Goal: Task Accomplishment & Management: Manage account settings

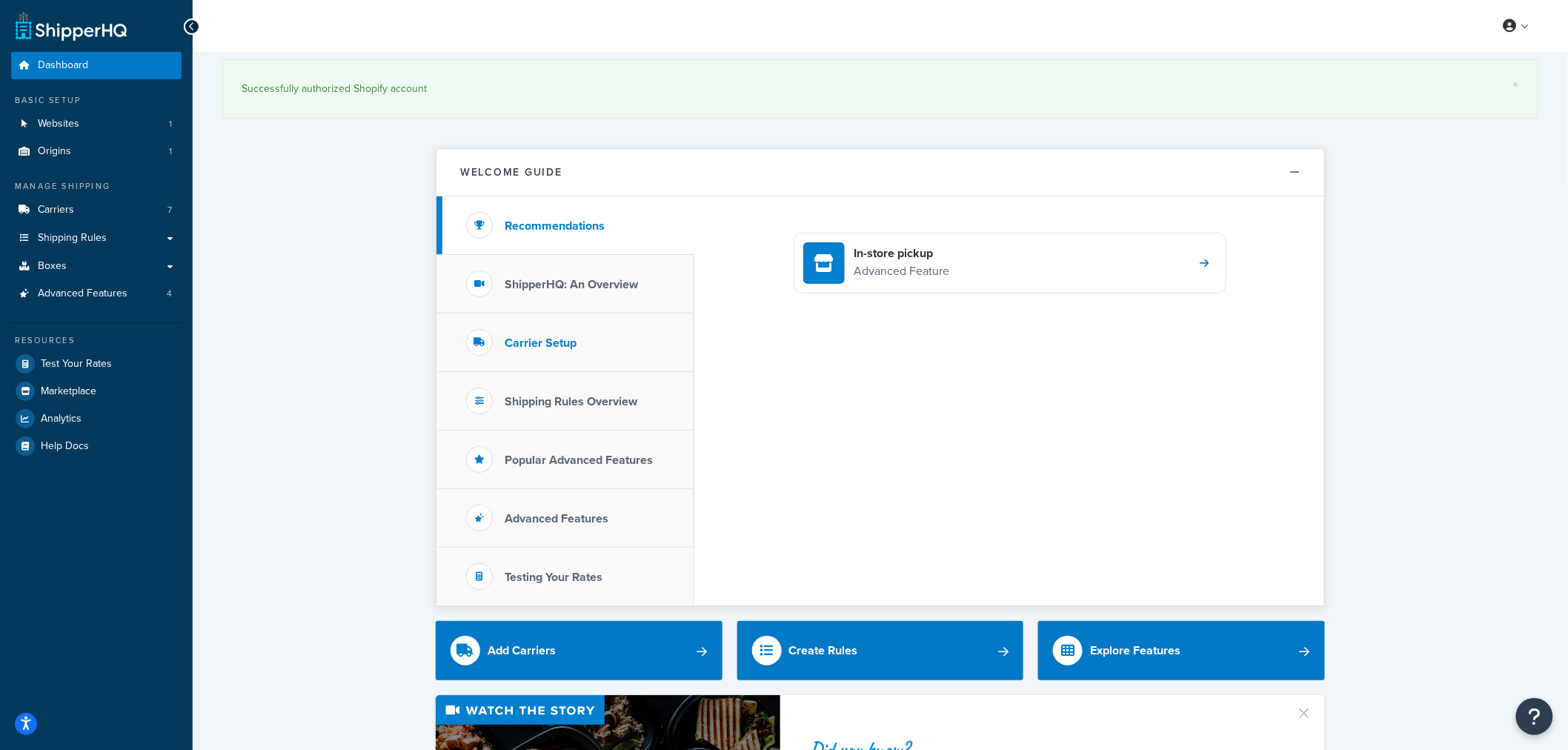
click at [569, 329] on li "Carrier Setup" at bounding box center [565, 343] width 258 height 59
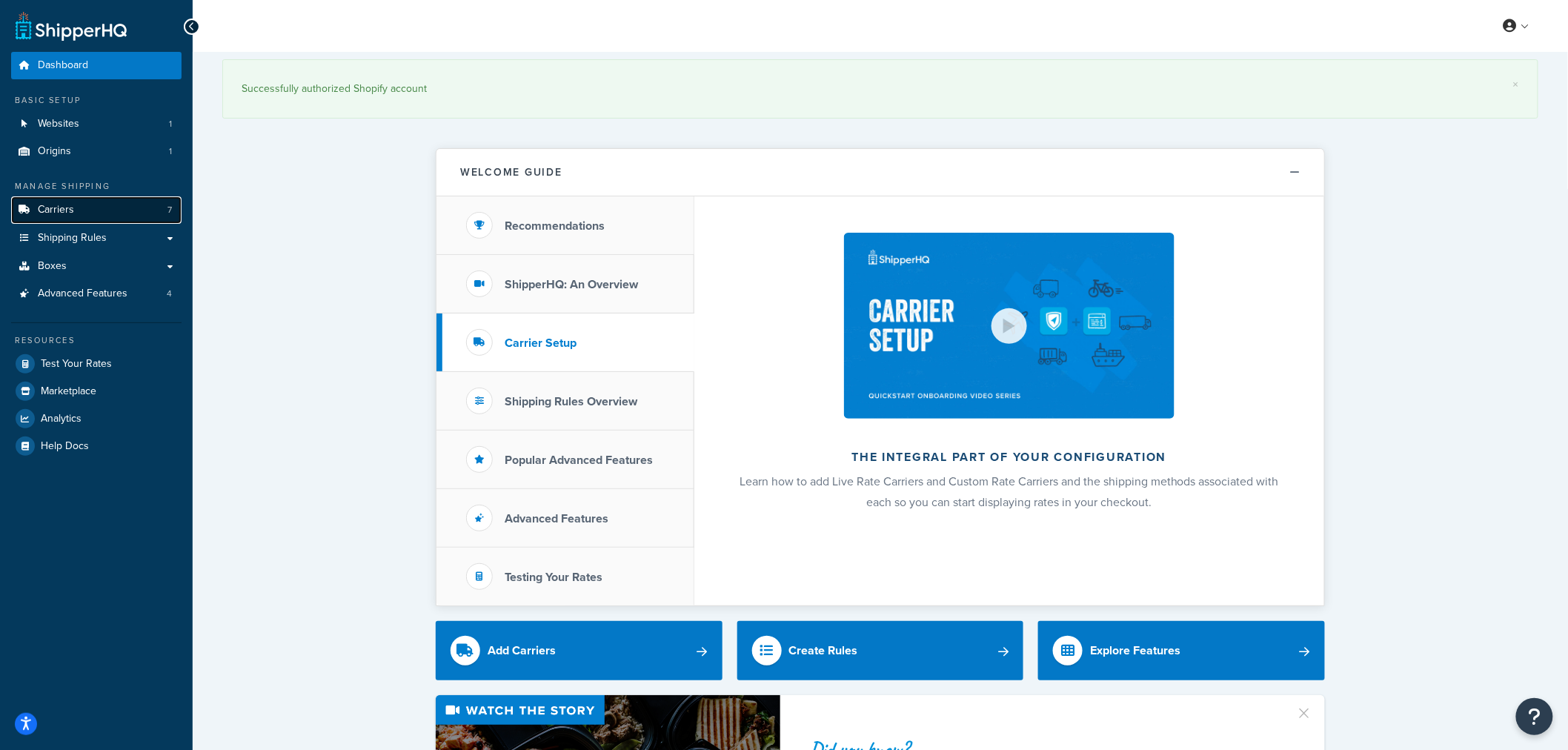
click at [88, 212] on link "Carriers 7" at bounding box center [96, 209] width 171 height 27
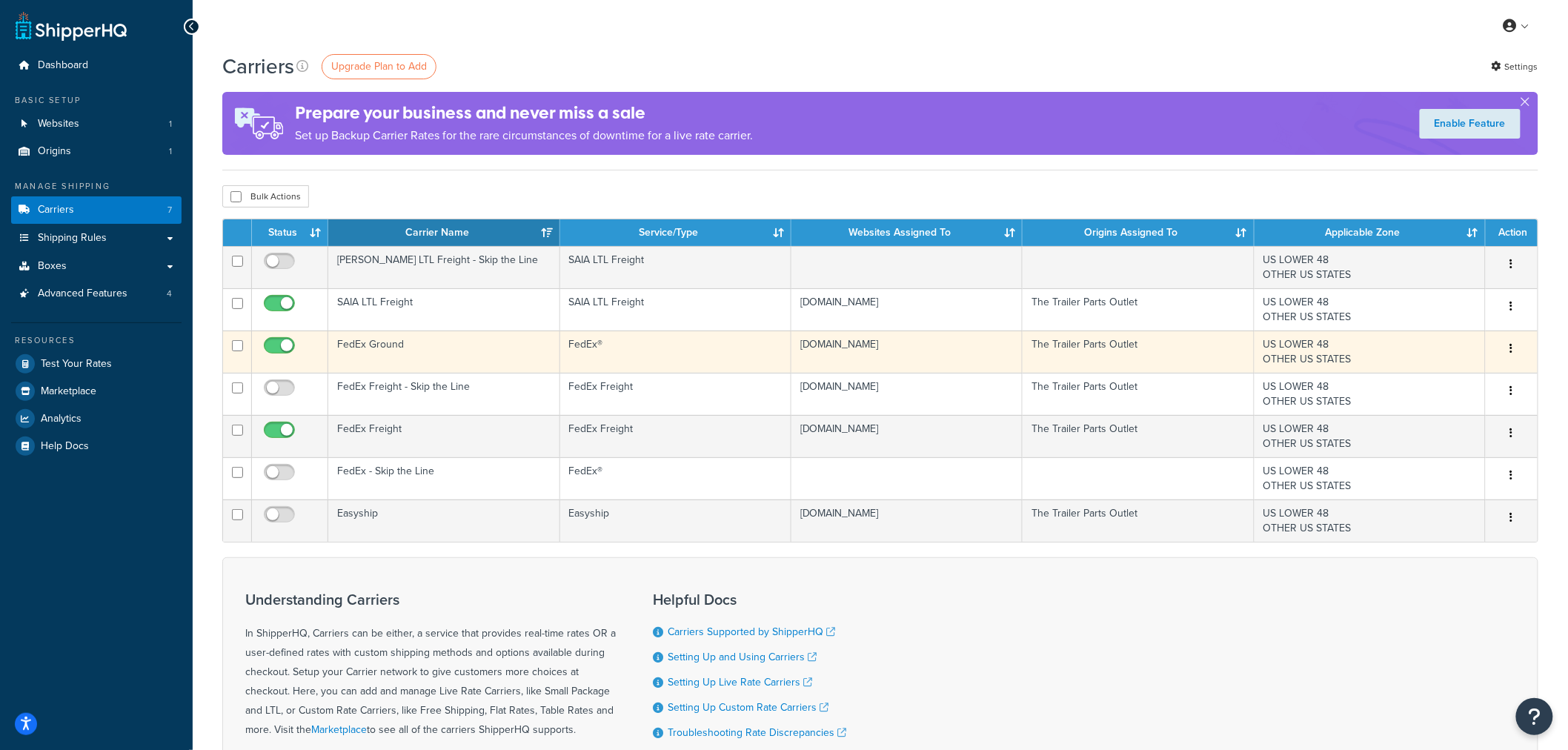
click at [1513, 350] on icon "button" at bounding box center [1513, 349] width 3 height 11
click at [1486, 372] on link "Edit" at bounding box center [1452, 379] width 117 height 31
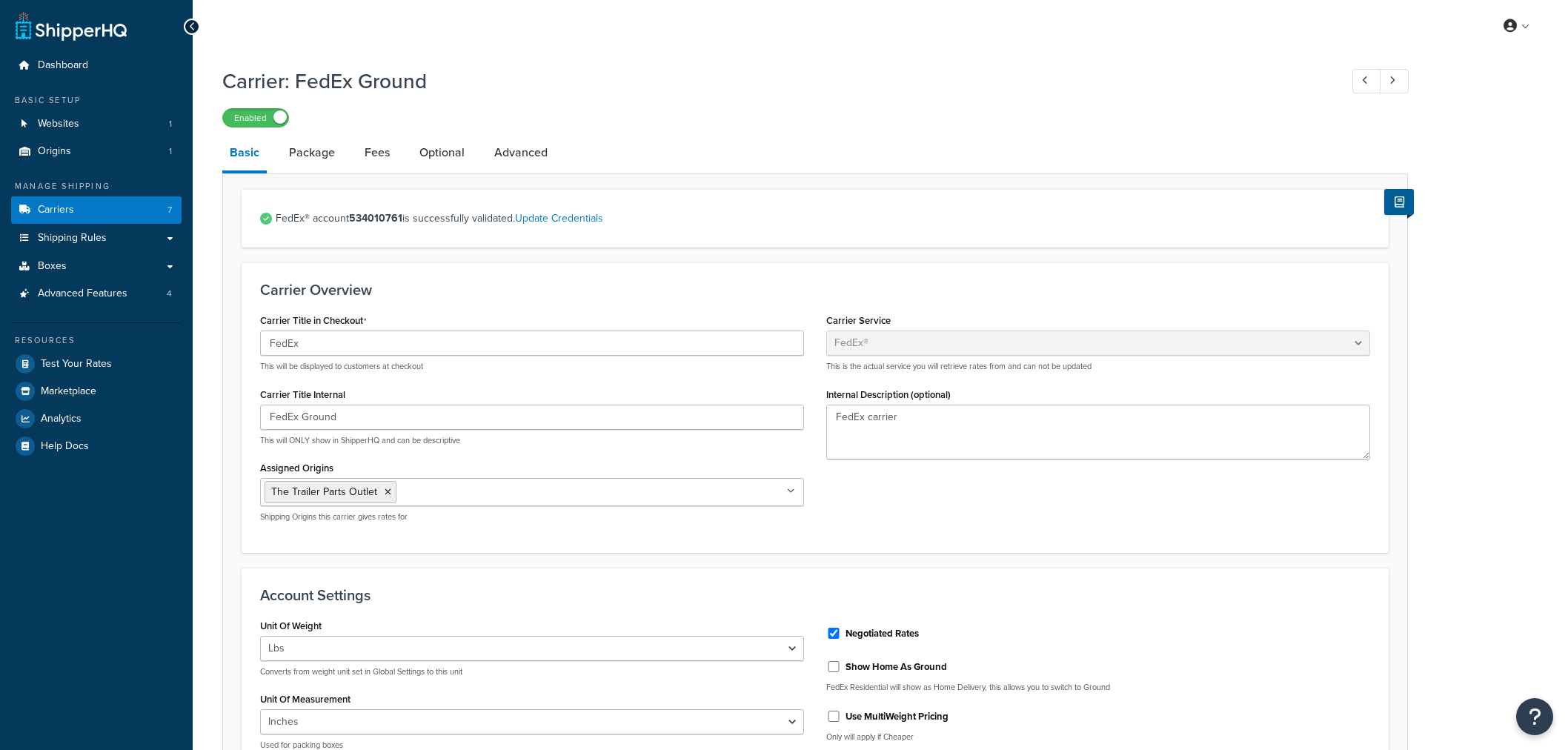
select select "fedEx"
select select "REGULAR_PICKUP"
select select "YOUR_PACKAGING"
click at [294, 154] on link "Package" at bounding box center [311, 152] width 60 height 36
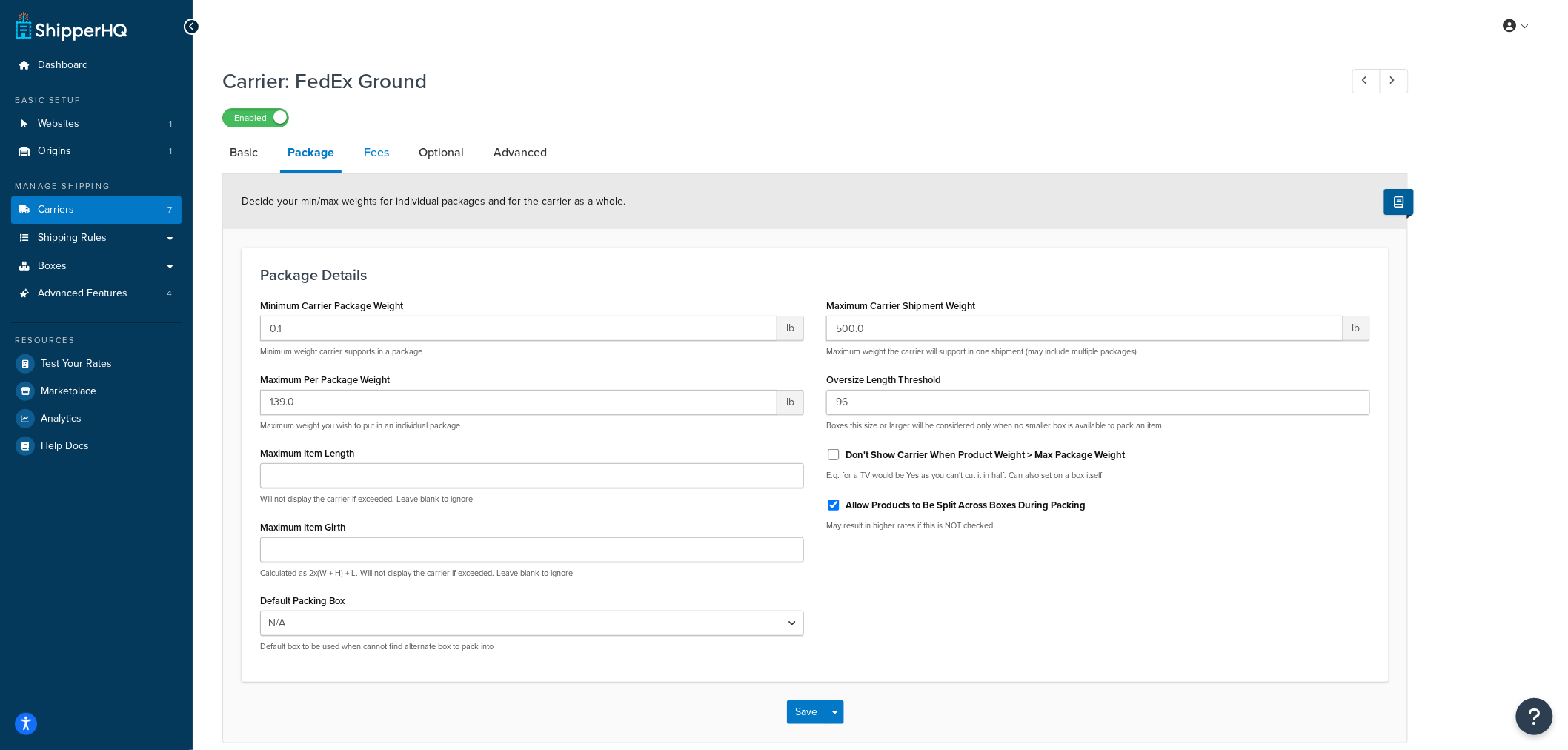
click at [387, 159] on link "Fees" at bounding box center [377, 152] width 40 height 36
select select "AFTER"
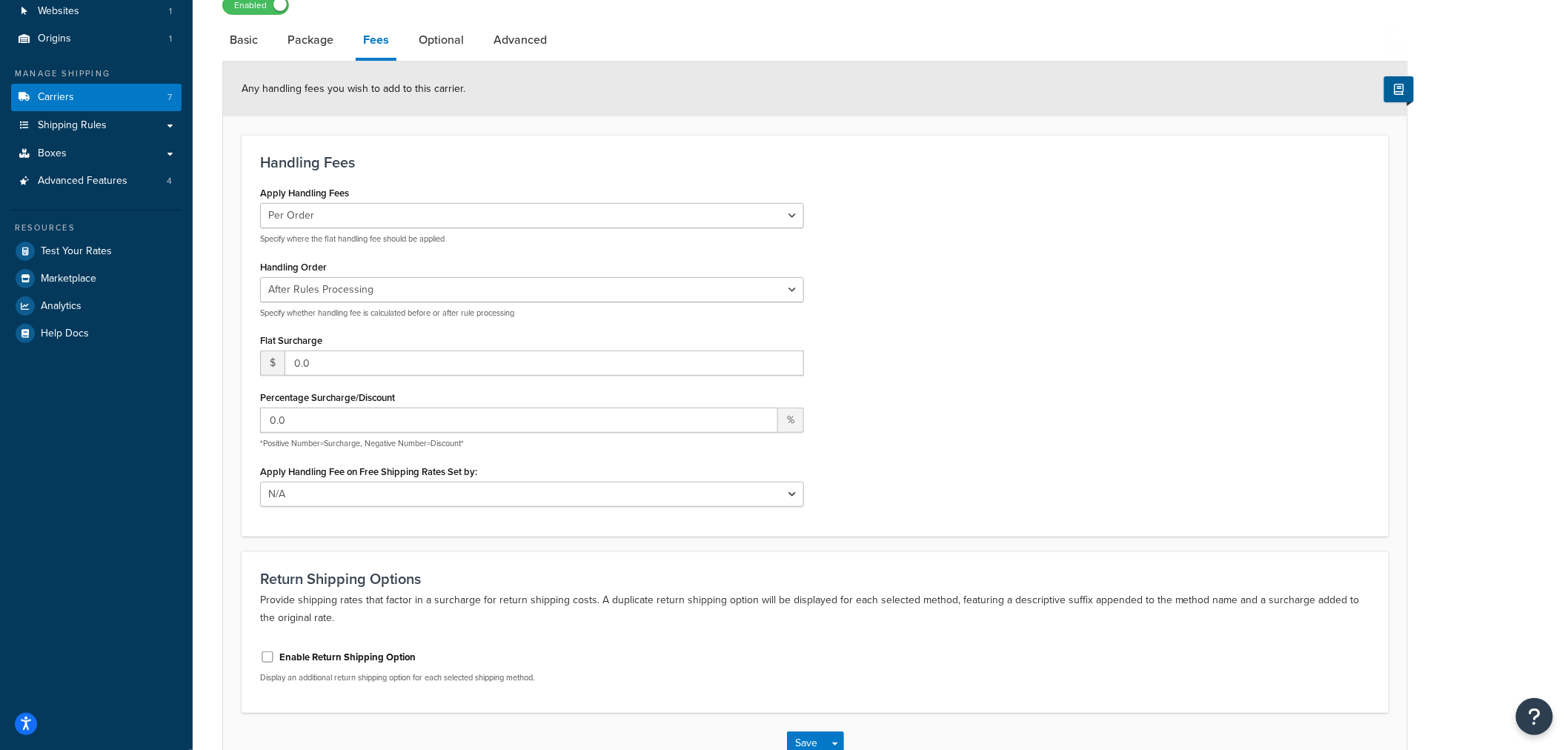
scroll to position [82, 0]
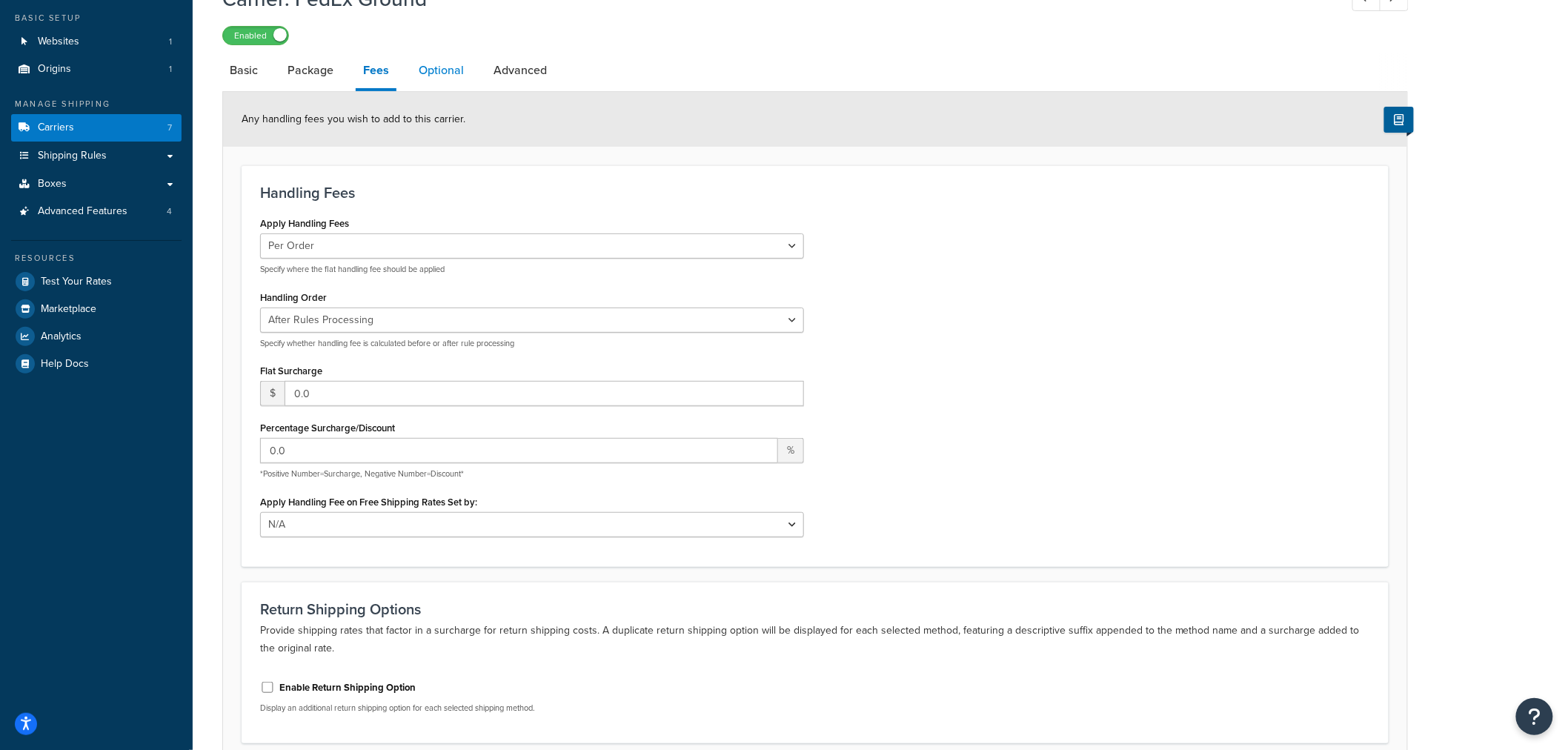
click at [440, 67] on link "Optional" at bounding box center [441, 70] width 60 height 36
select select "residential"
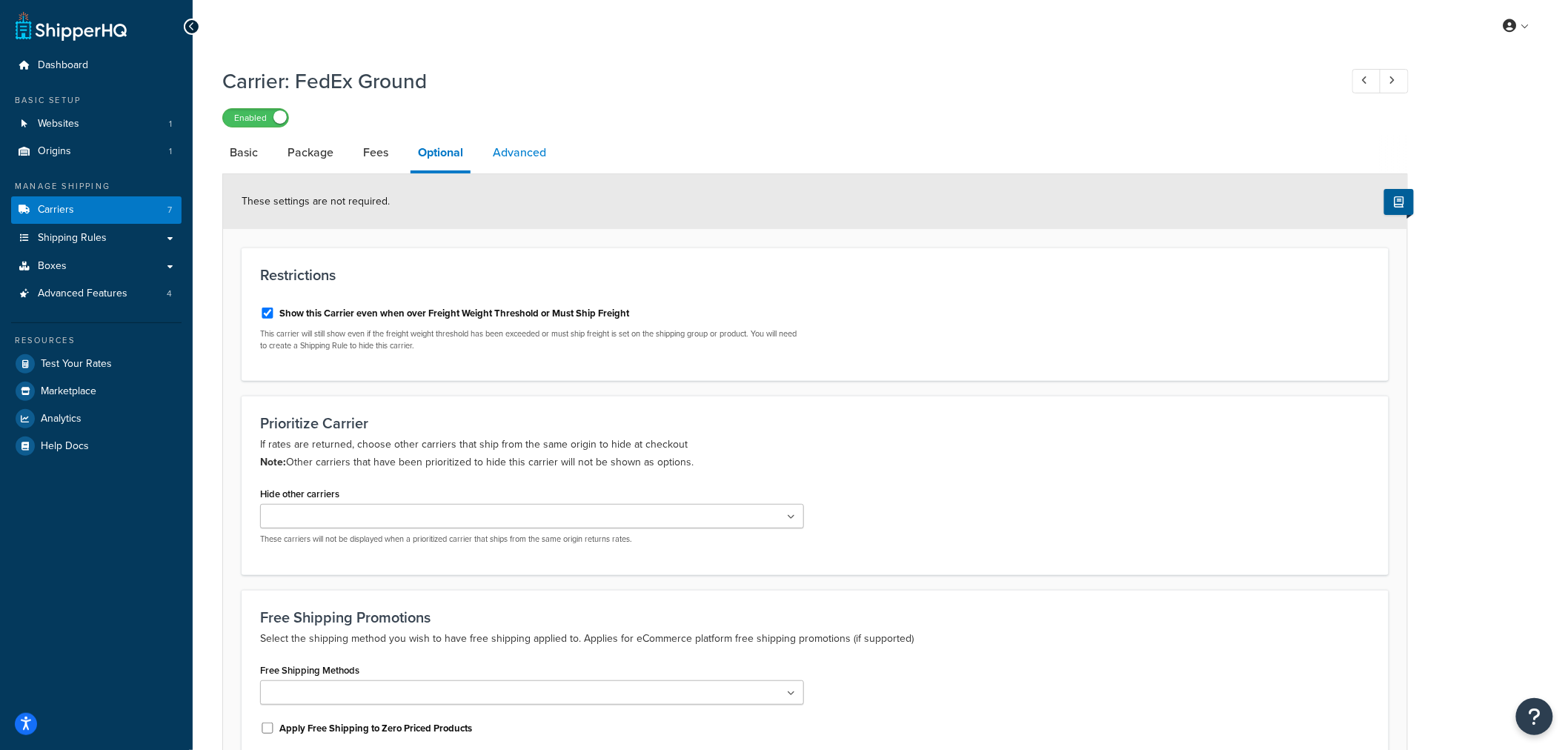
click at [513, 147] on link "Advanced" at bounding box center [519, 152] width 68 height 36
select select "false"
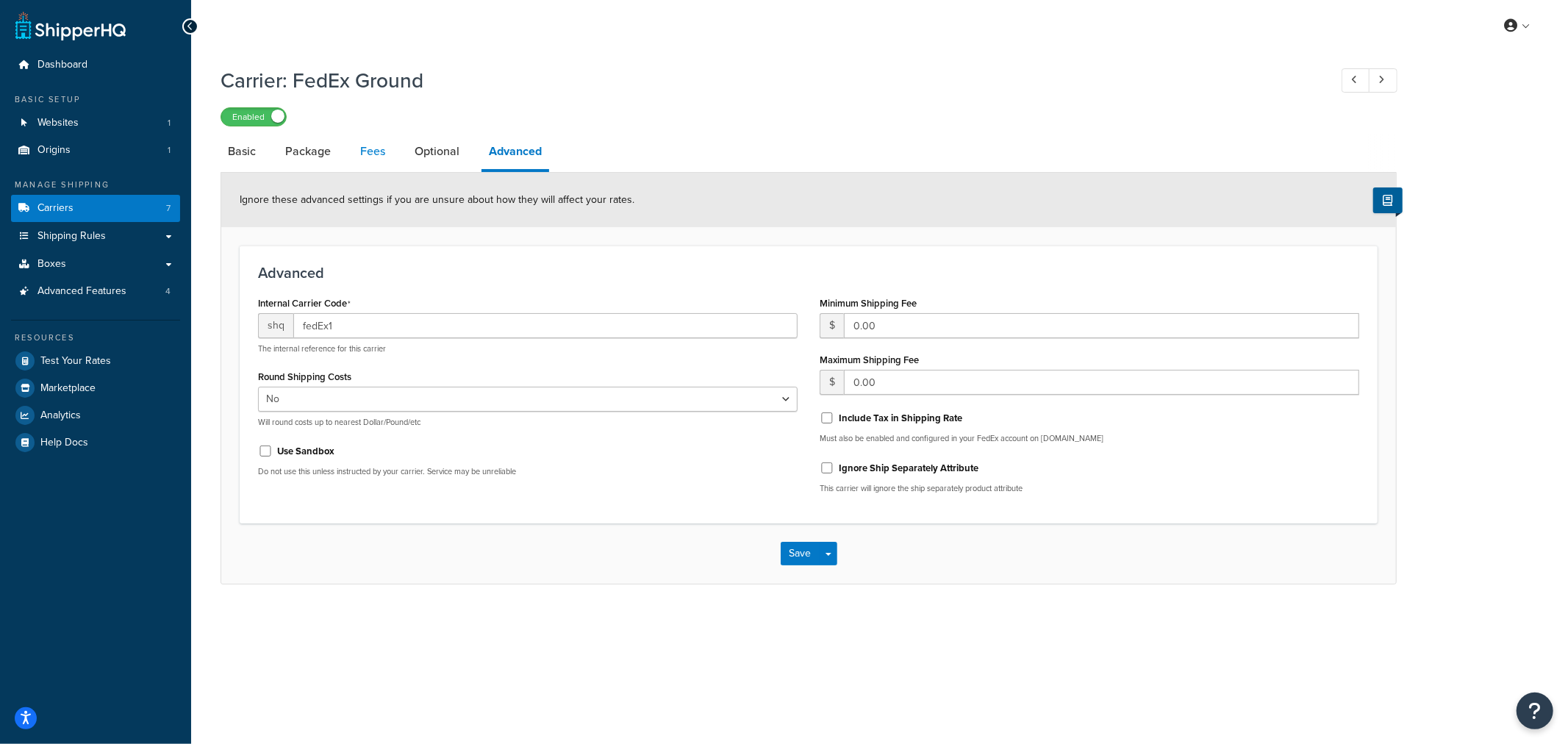
click at [372, 158] on link "Fees" at bounding box center [373, 151] width 39 height 35
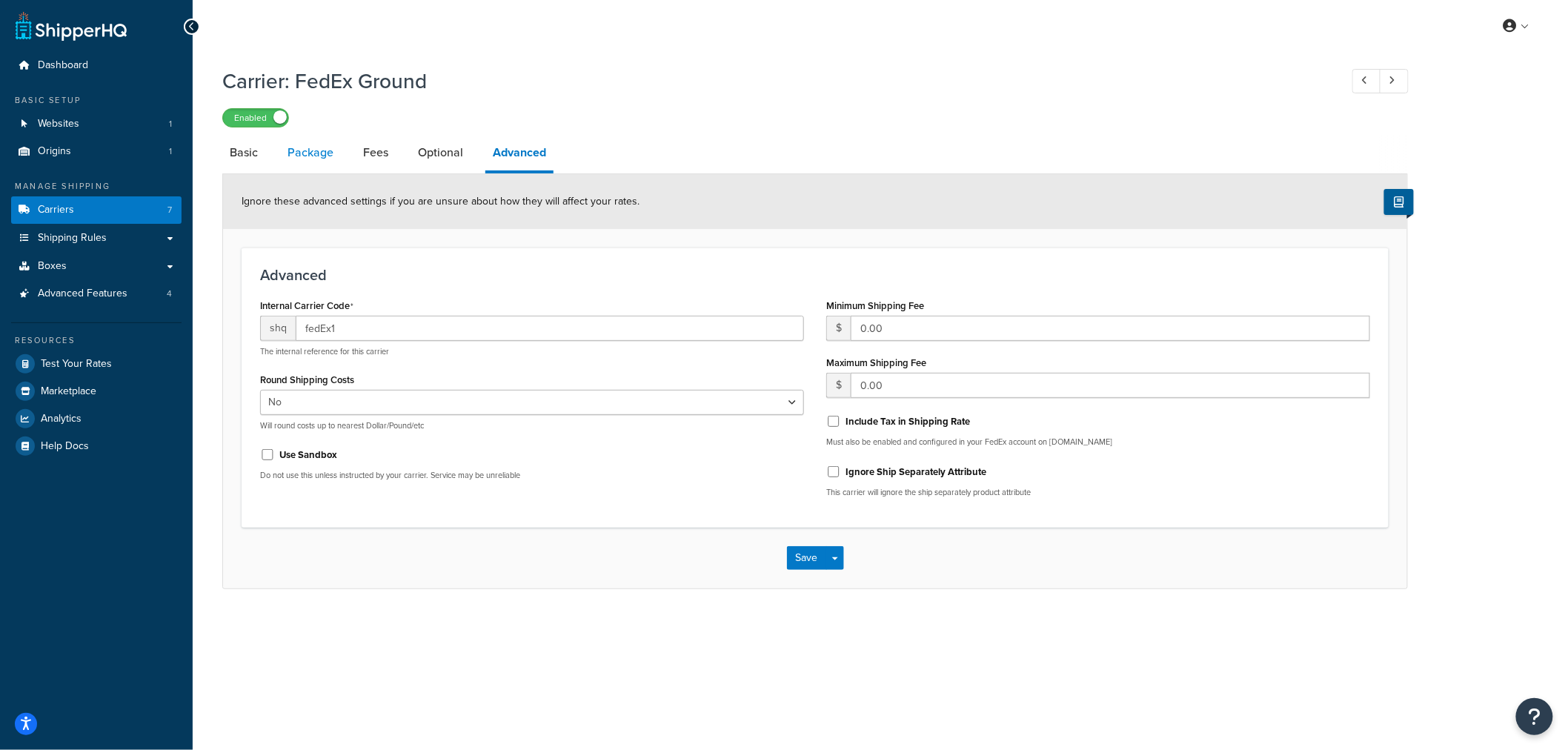
select select "AFTER"
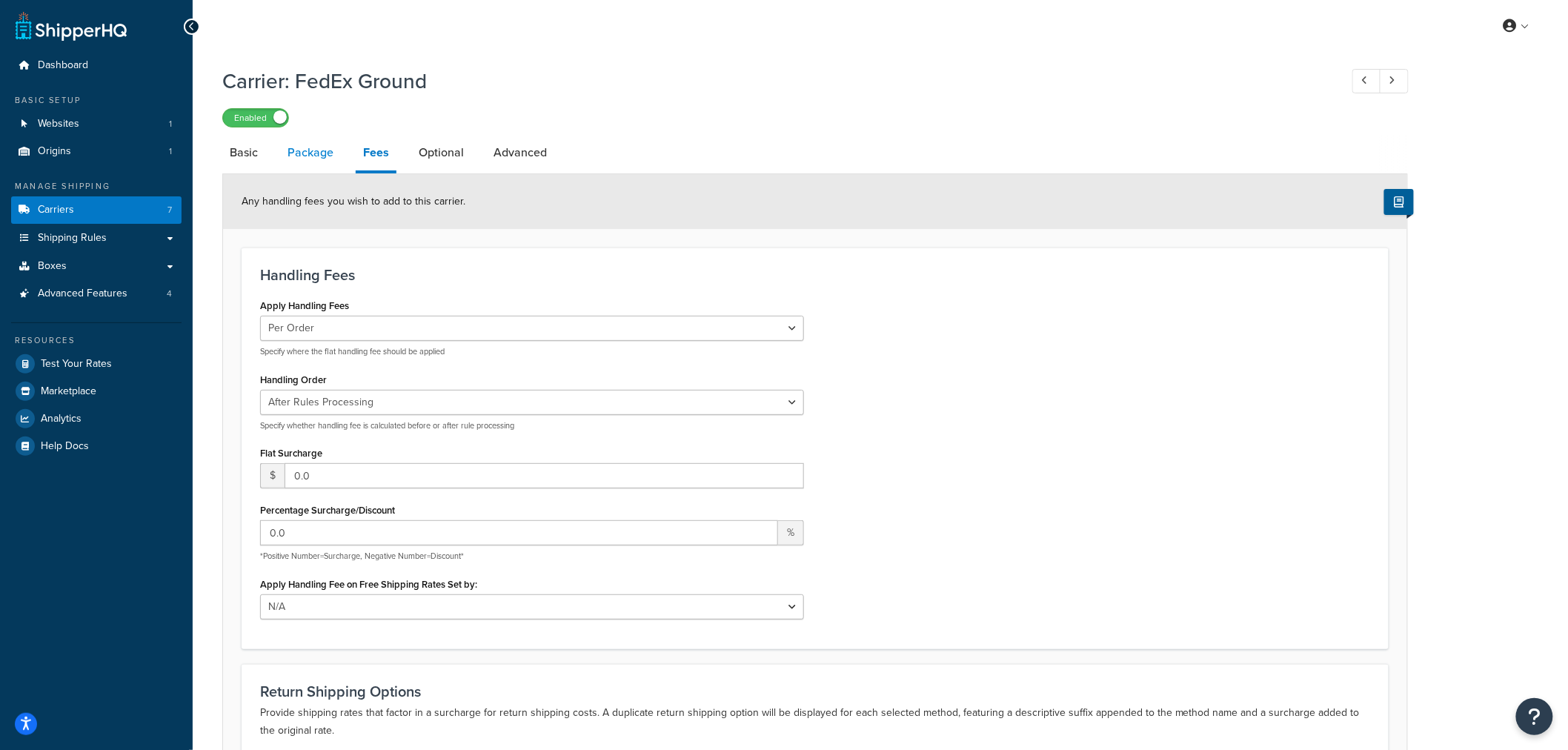
click at [328, 159] on link "Package" at bounding box center [310, 152] width 60 height 36
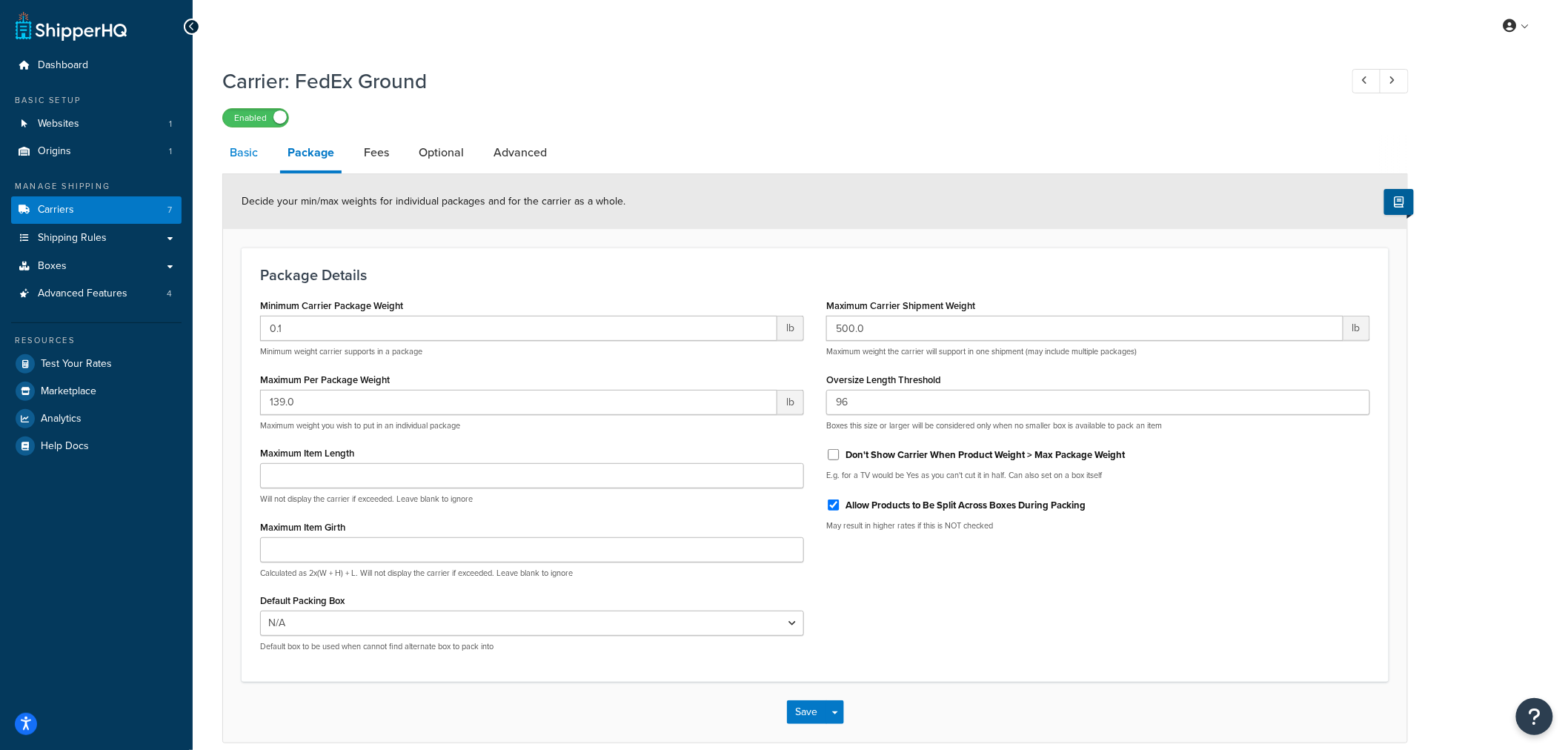
click at [257, 161] on link "Basic" at bounding box center [244, 152] width 43 height 36
select select "fedEx"
select select "REGULAR_PICKUP"
select select "YOUR_PACKAGING"
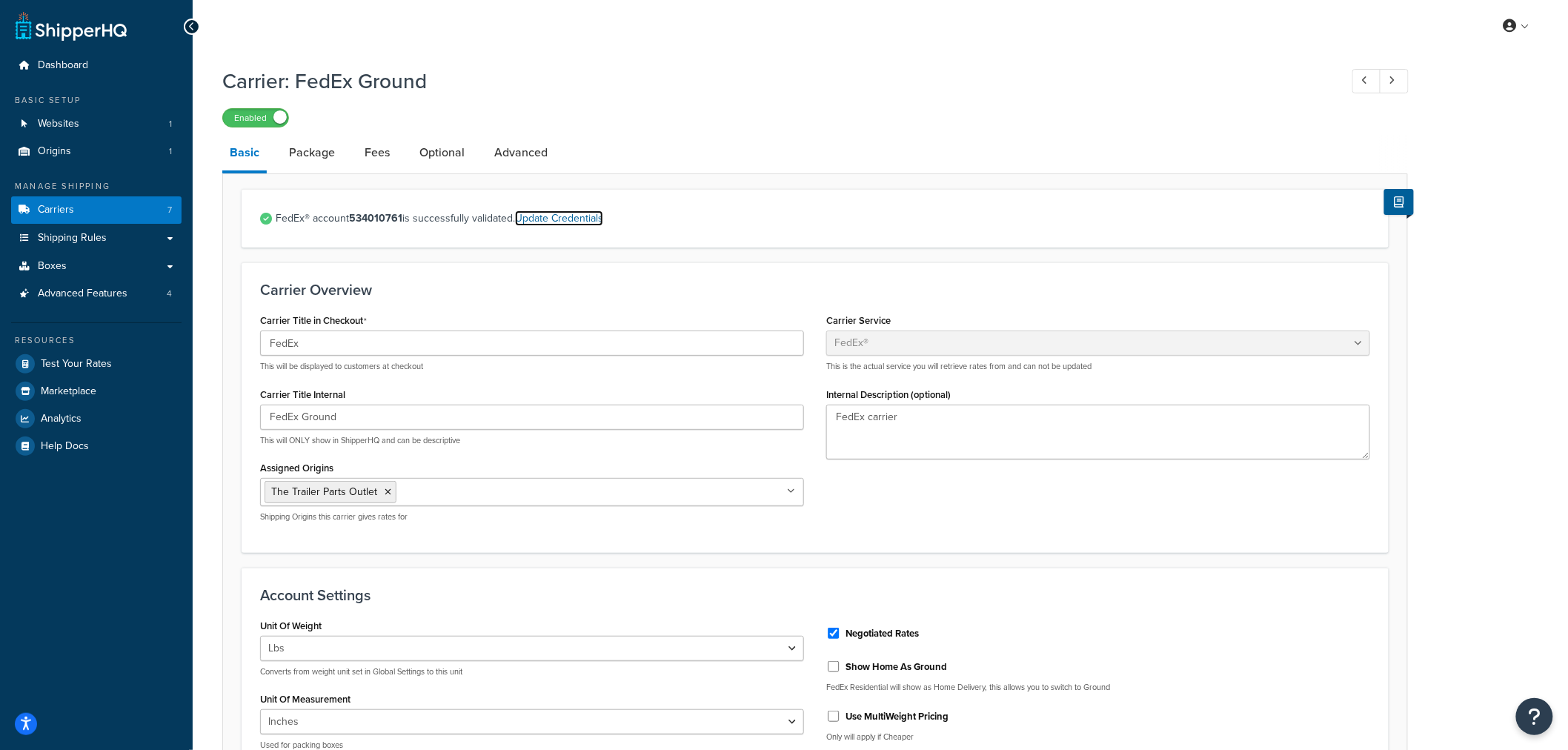
click at [575, 216] on link "Update Credentials" at bounding box center [559, 218] width 89 height 16
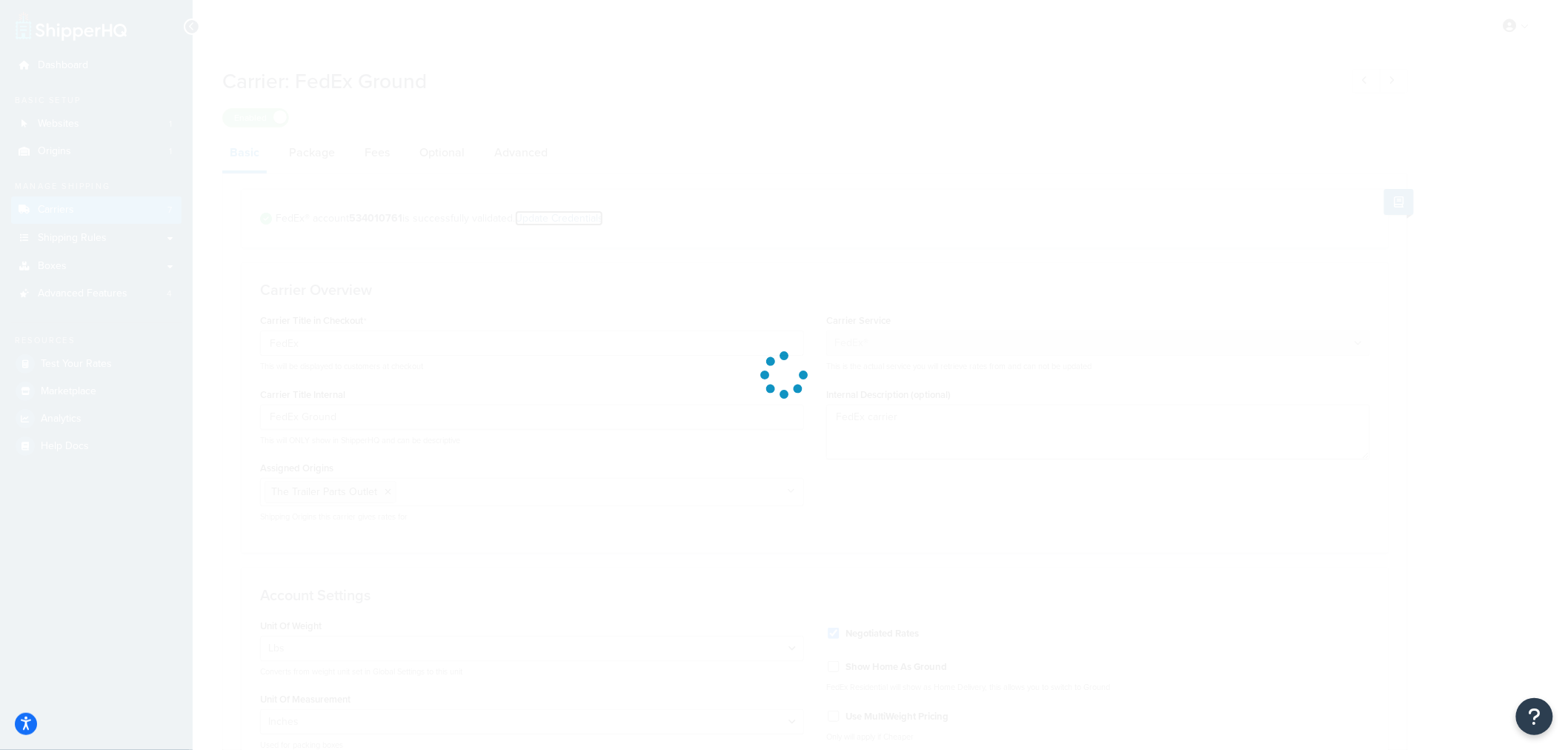
select select "US"
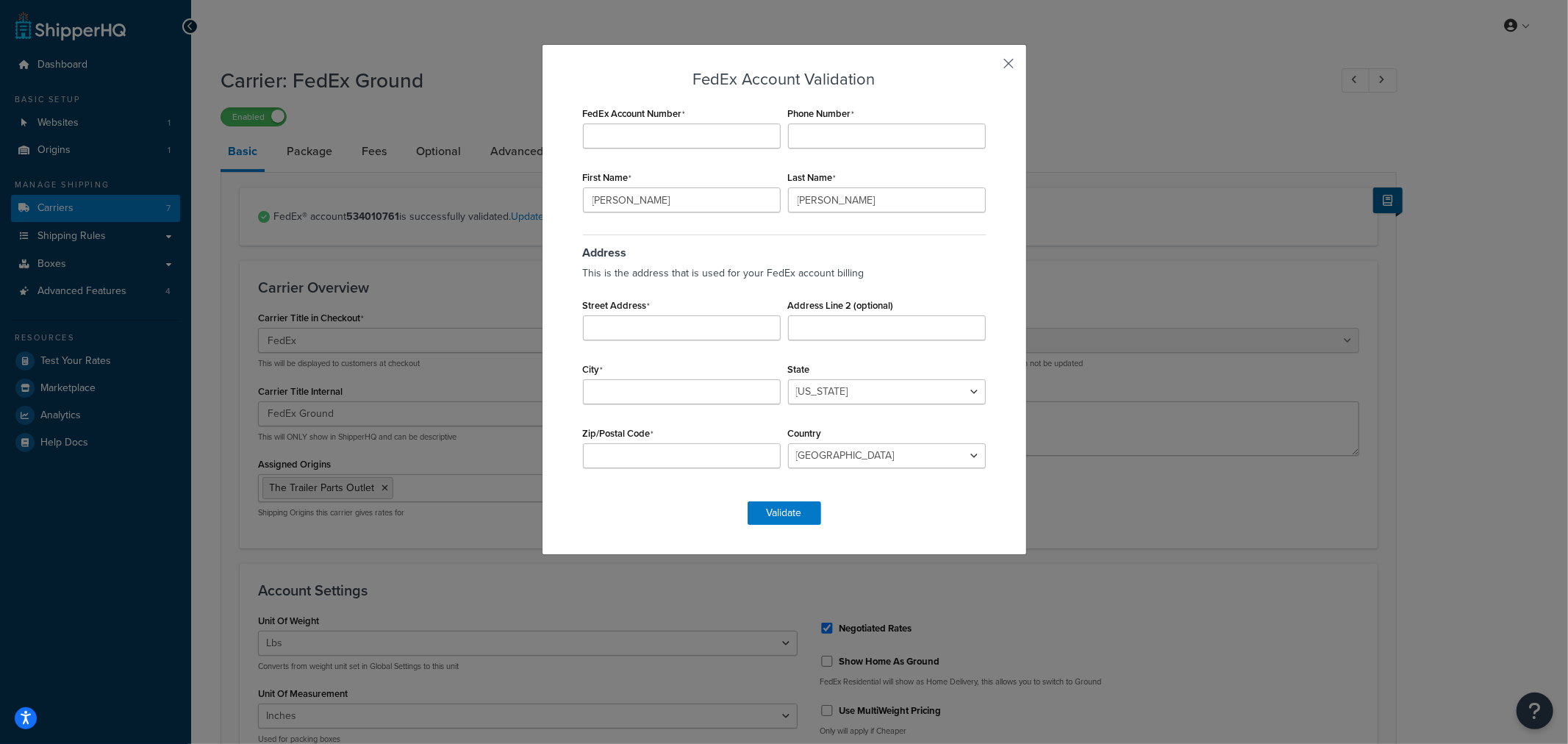
click at [989, 67] on button "button" at bounding box center [988, 68] width 3 height 3
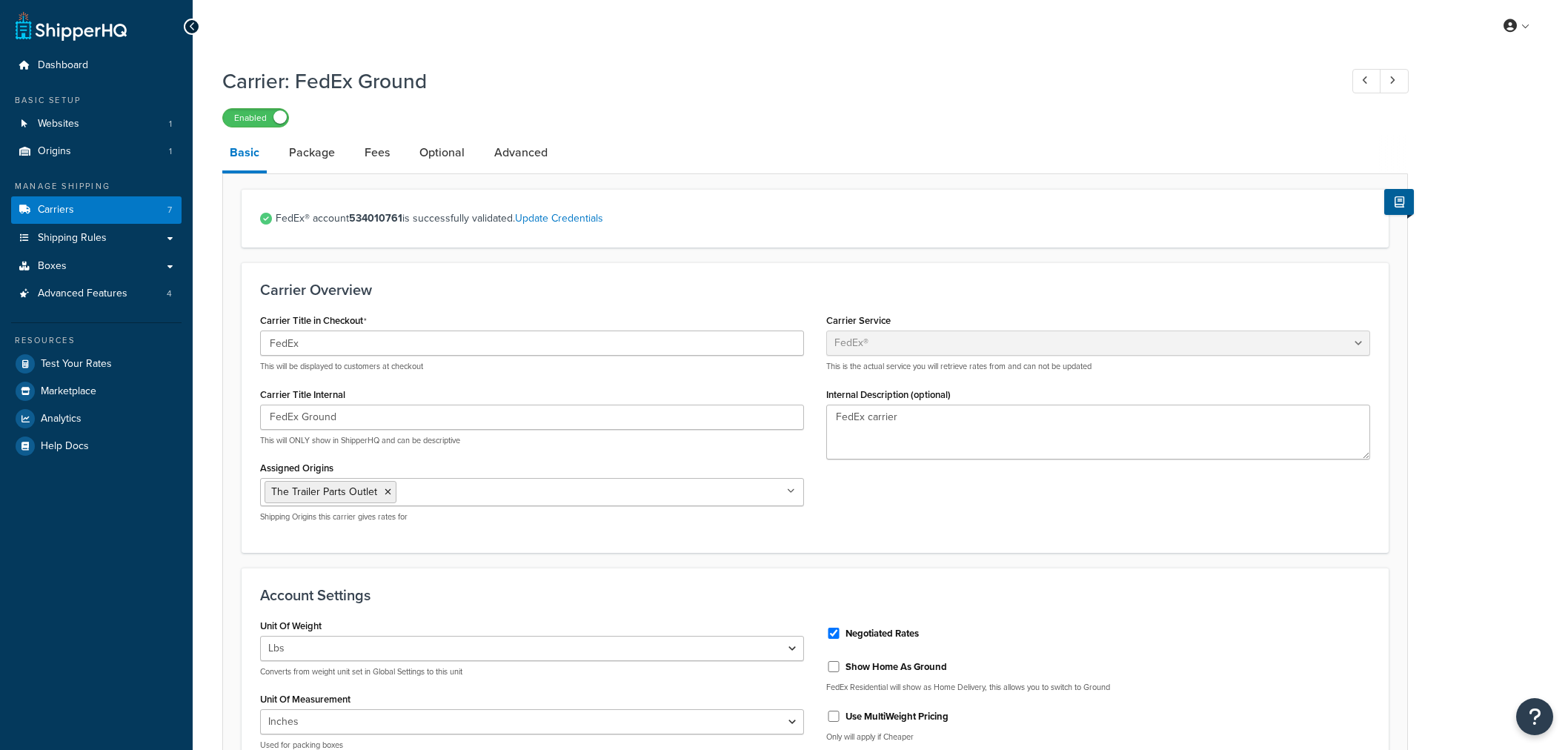
select select "fedEx"
select select "REGULAR_PICKUP"
select select "YOUR_PACKAGING"
click at [589, 216] on link "Update Credentials" at bounding box center [559, 218] width 89 height 16
select select "US"
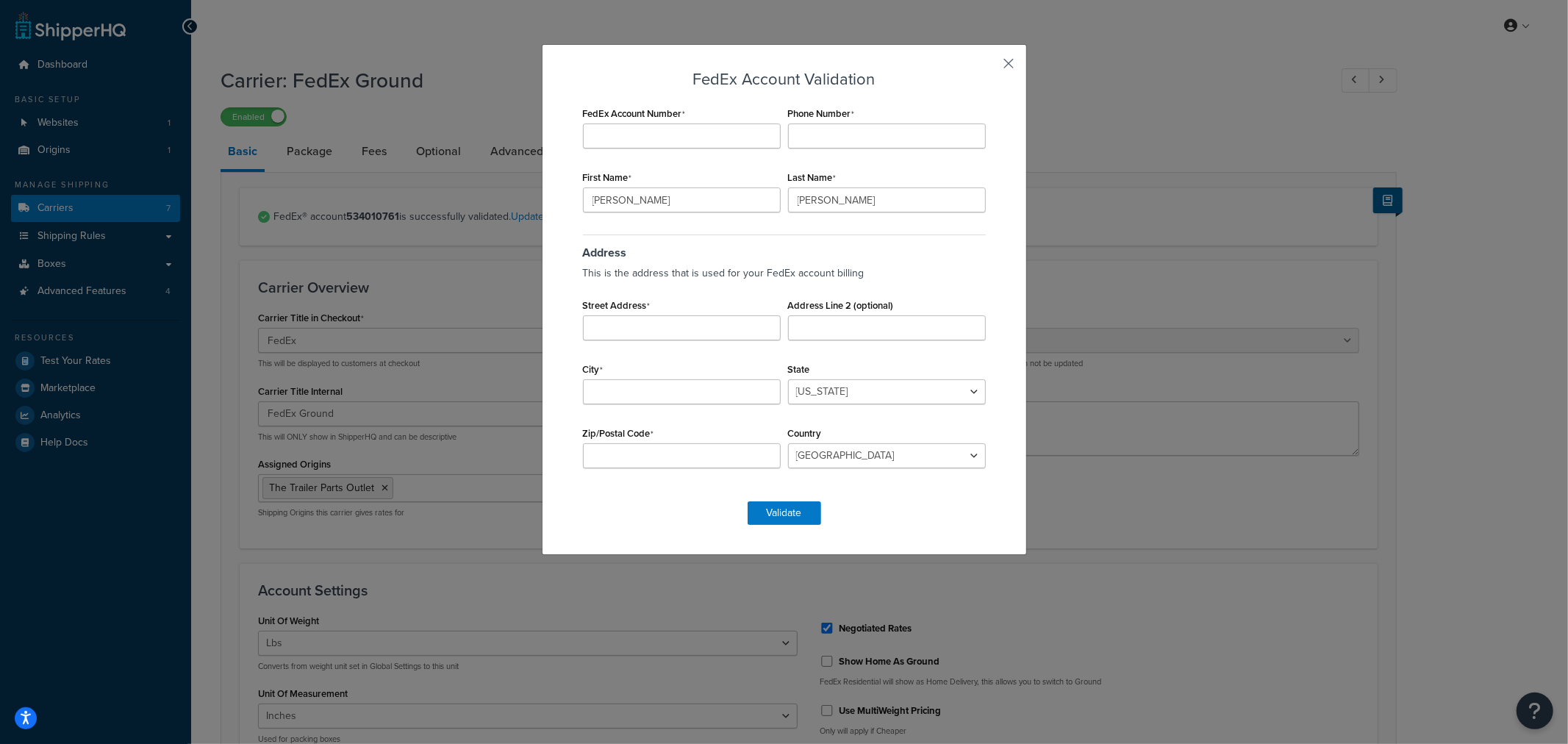
click at [989, 67] on button "button" at bounding box center [988, 68] width 3 height 3
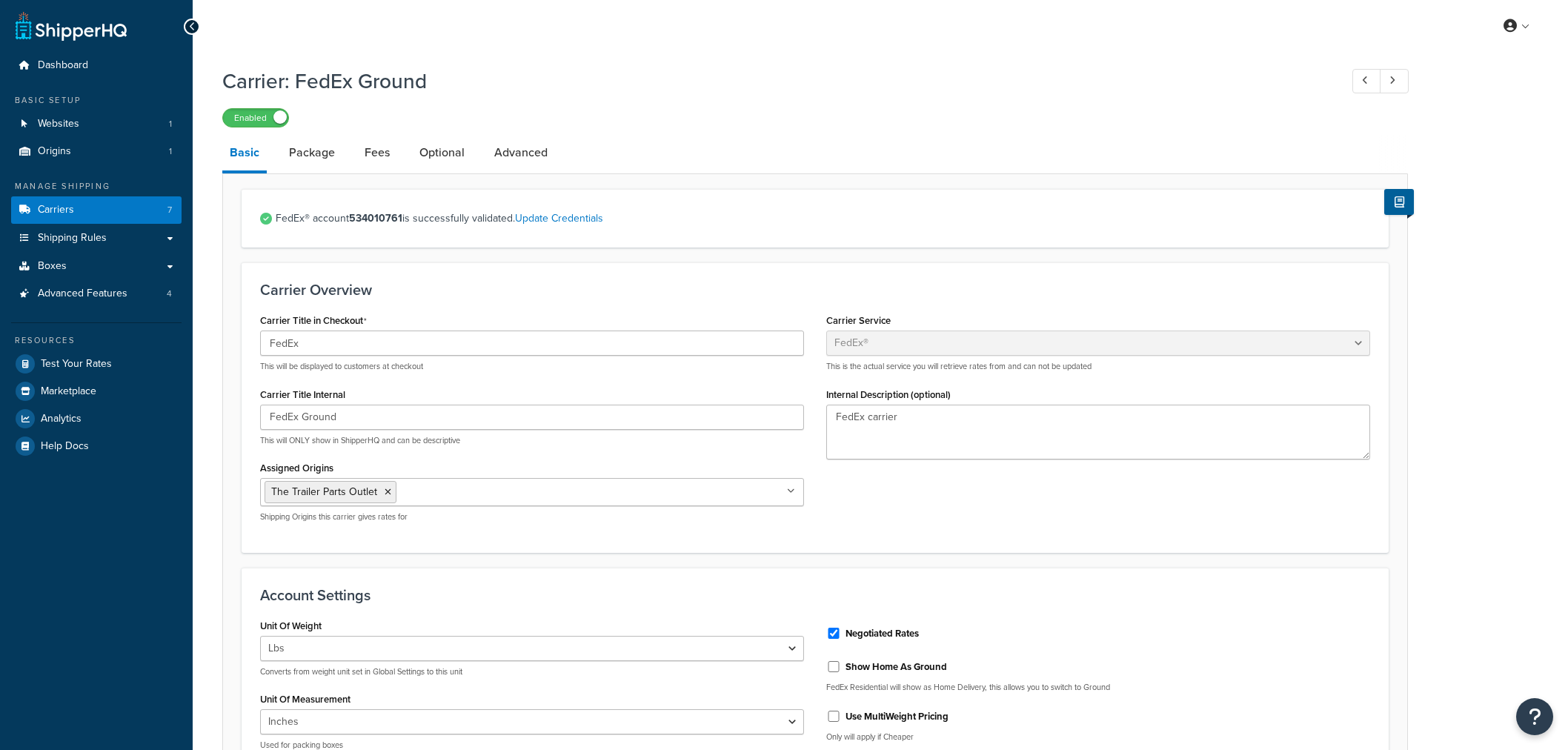
select select "fedEx"
select select "REGULAR_PICKUP"
select select "YOUR_PACKAGING"
